Goal: Information Seeking & Learning: Learn about a topic

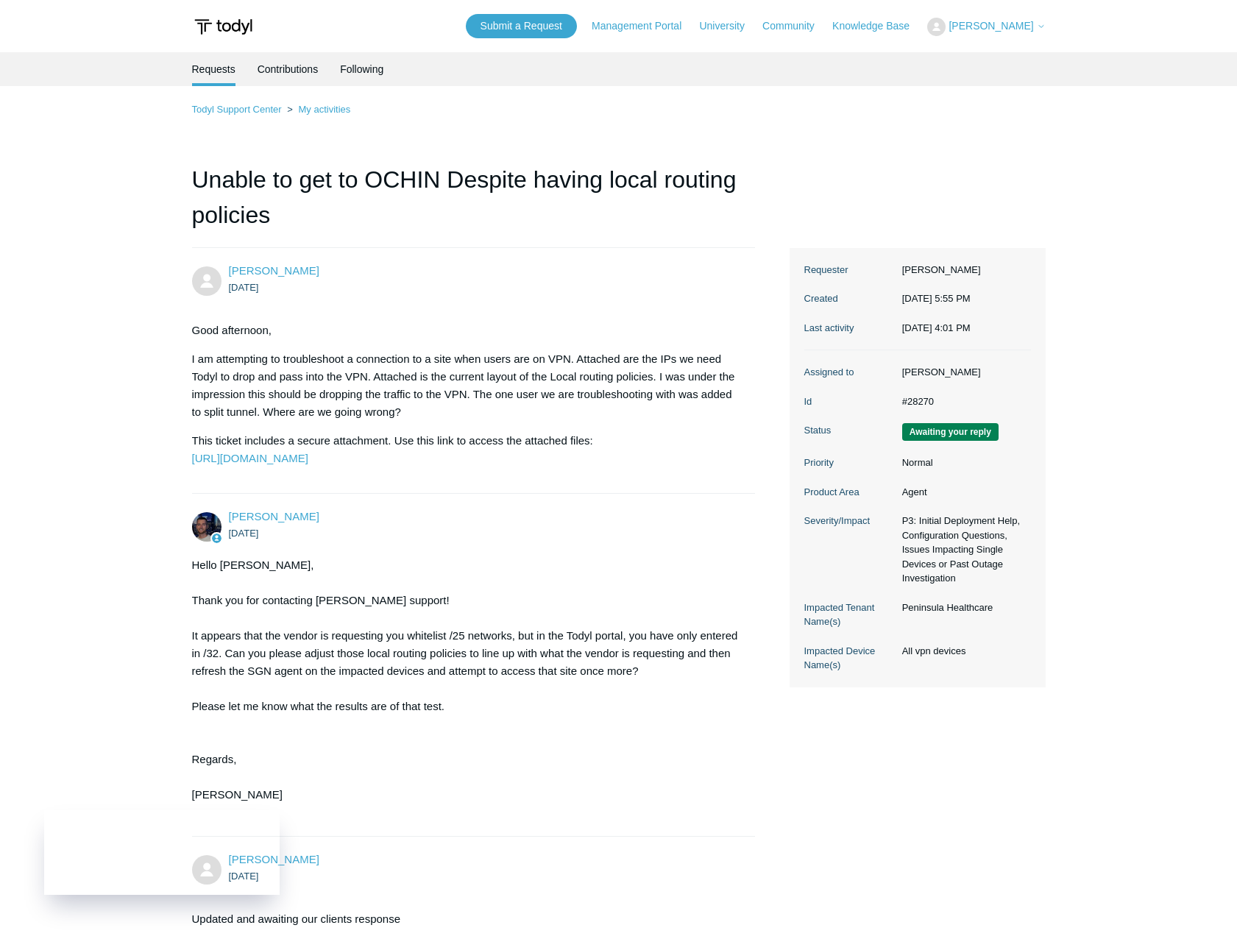
scroll to position [1134, 0]
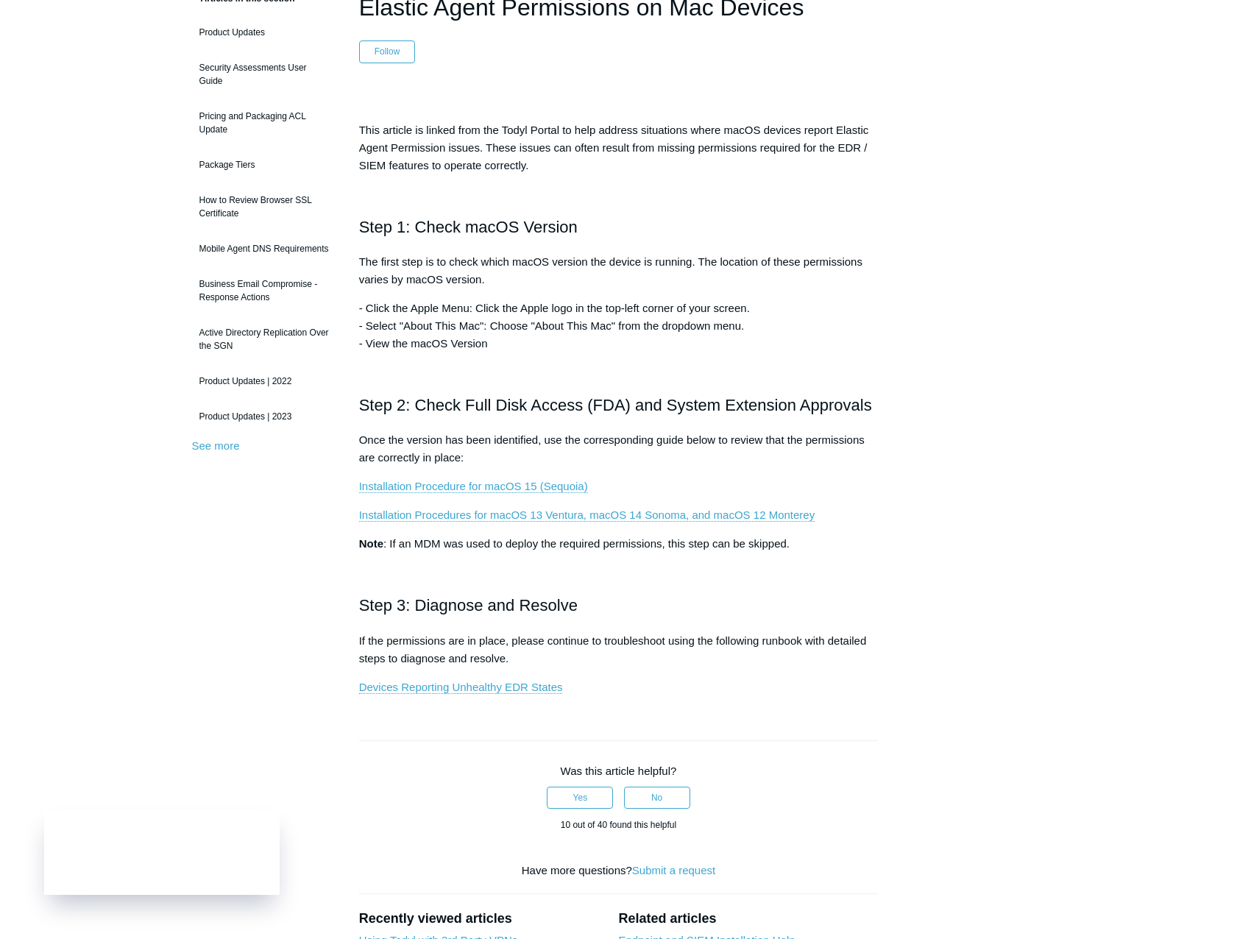
scroll to position [147, 0]
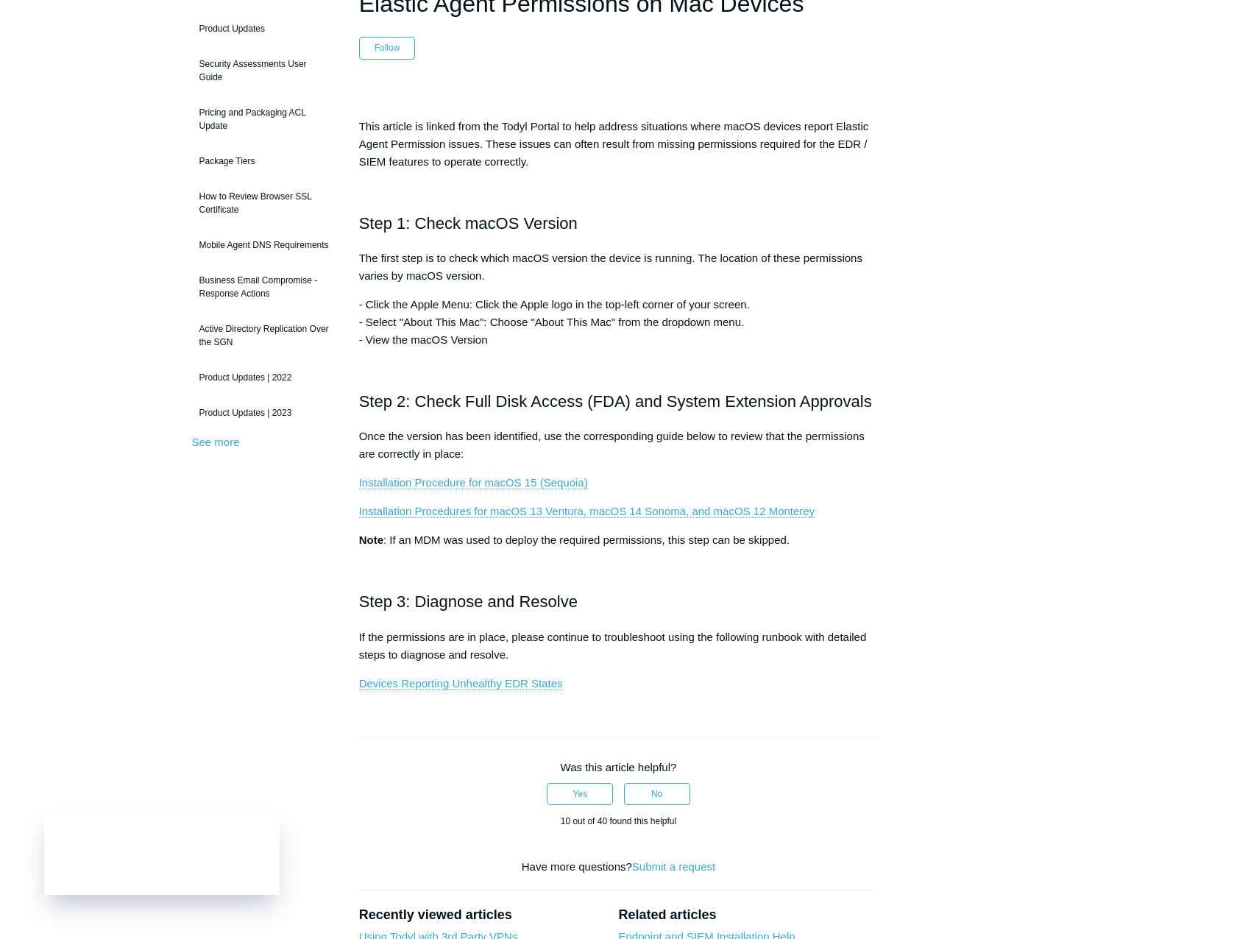
click at [630, 452] on p "Once the version has been identified, use the corresponding guide below to revi…" at bounding box center [618, 444] width 519 height 35
